Goal: Navigation & Orientation: Find specific page/section

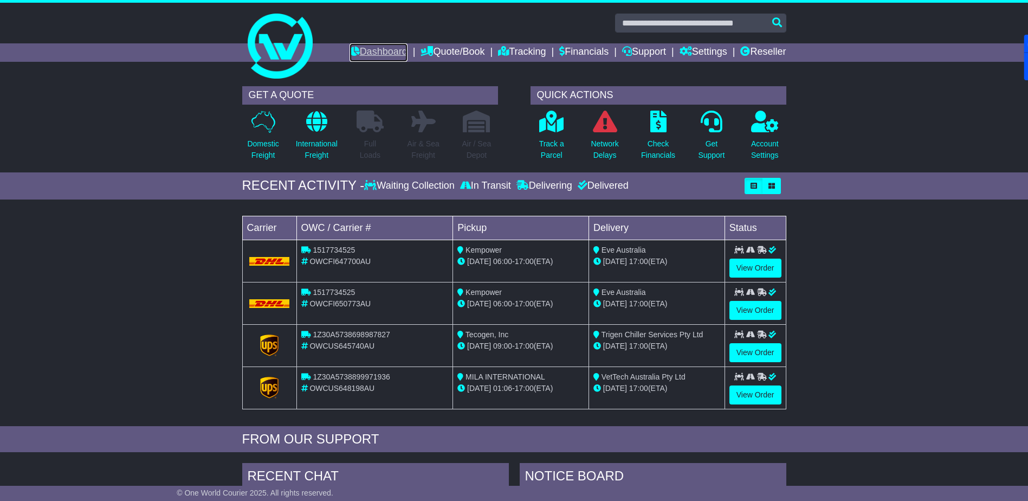
click at [368, 52] on link "Dashboard" at bounding box center [378, 52] width 58 height 18
click at [766, 50] on link "Reseller" at bounding box center [763, 52] width 46 height 18
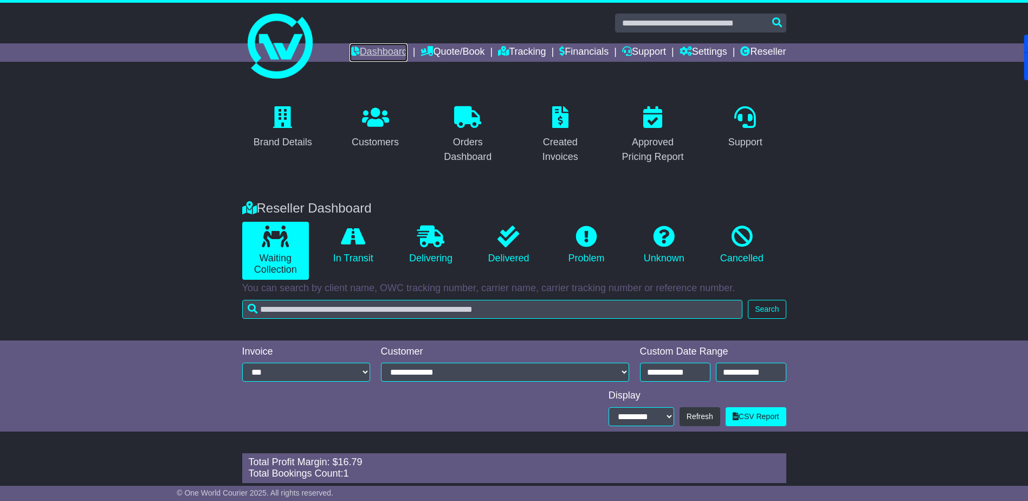
click at [376, 53] on link "Dashboard" at bounding box center [378, 52] width 58 height 18
